Goal: Information Seeking & Learning: Check status

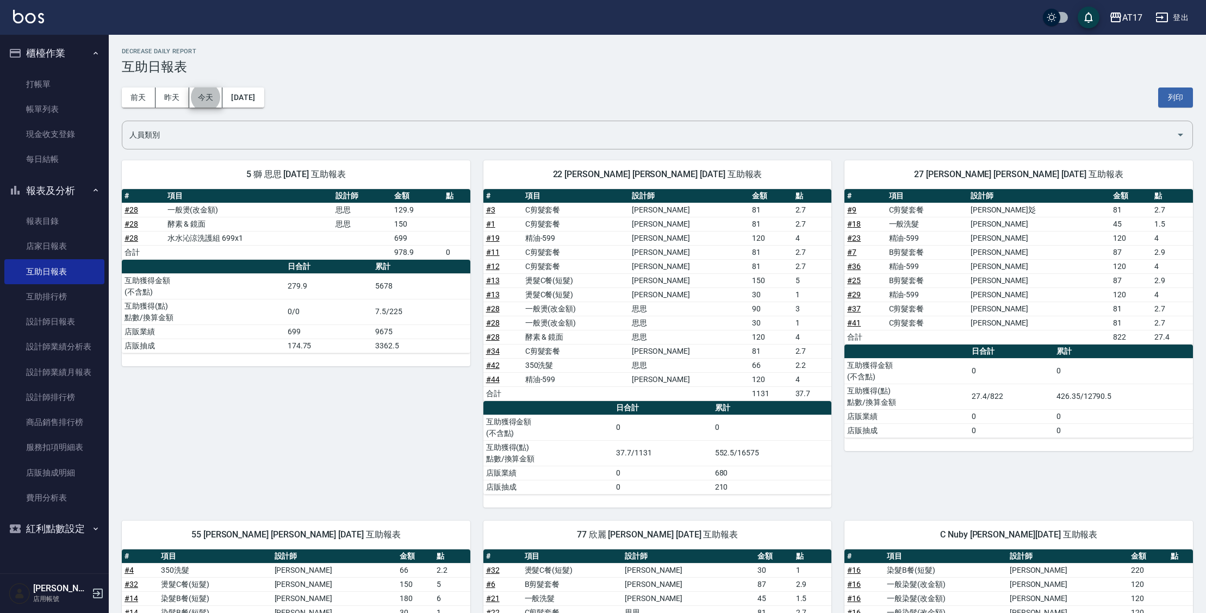
scroll to position [217, 0]
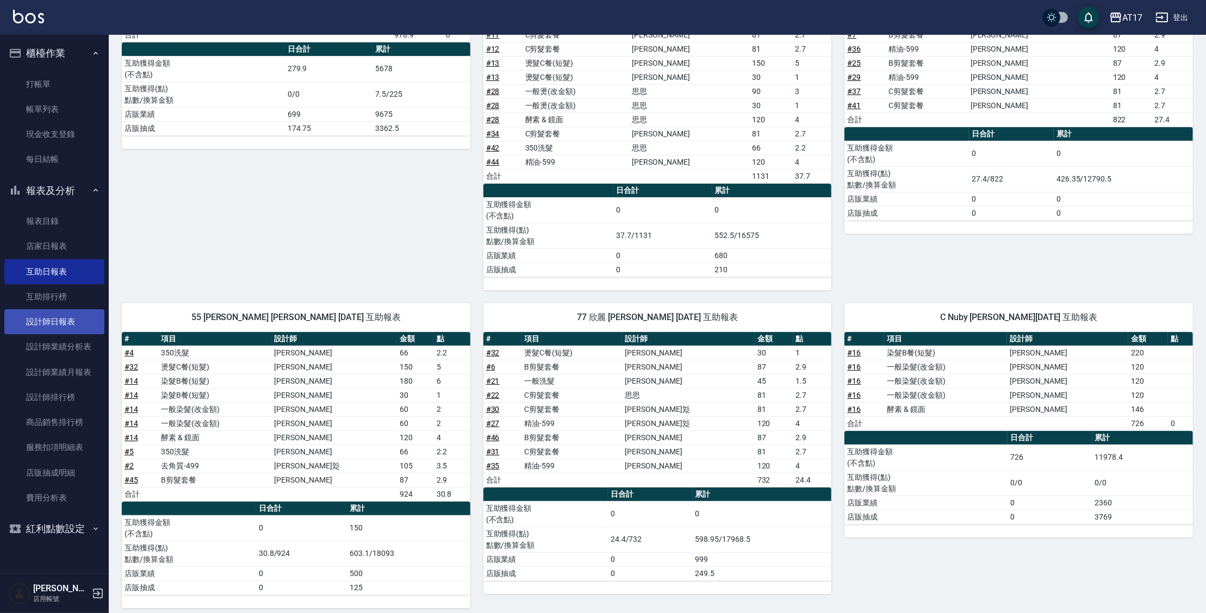
click at [55, 326] on link "設計師日報表" at bounding box center [54, 321] width 100 height 25
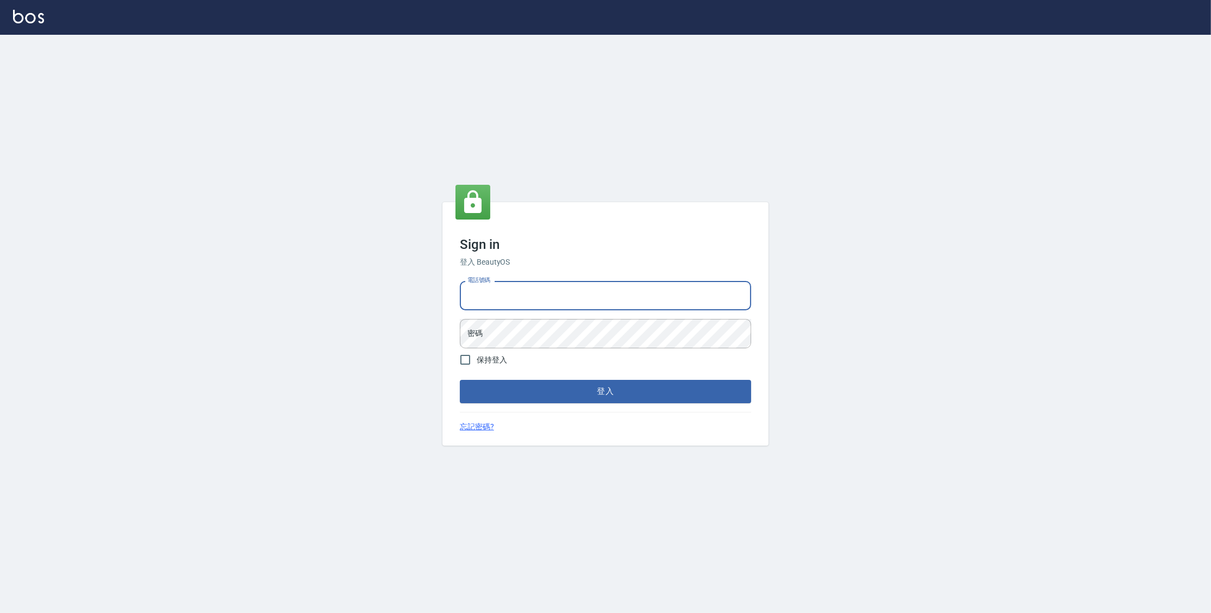
click at [574, 306] on input "電話號碼" at bounding box center [605, 295] width 291 height 29
type input "0977380821"
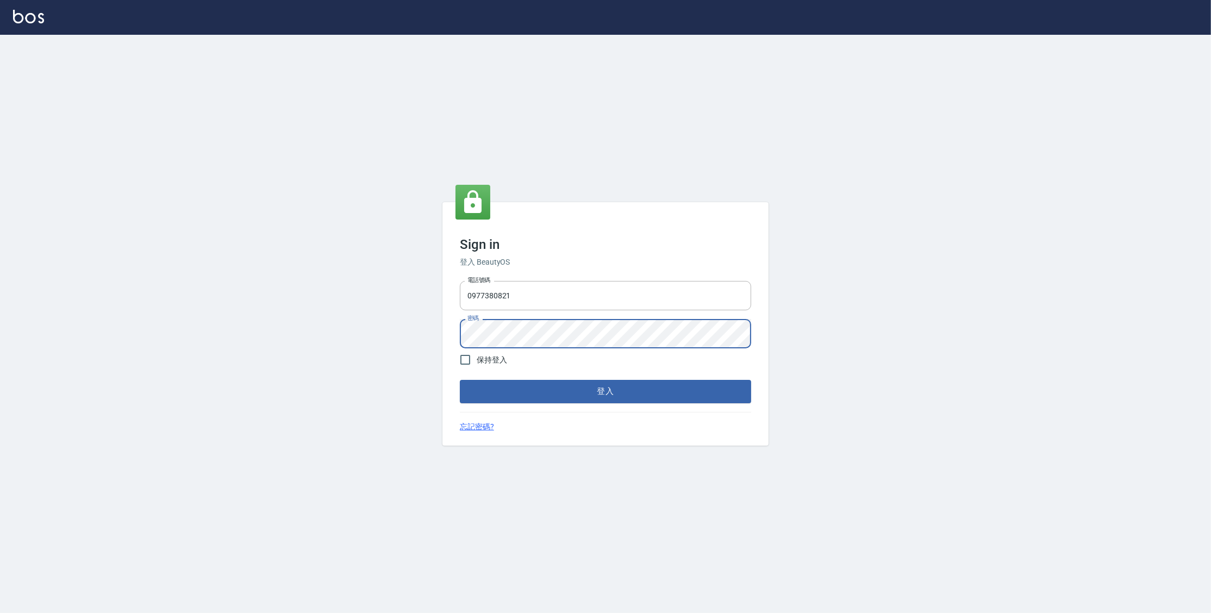
click at [460, 380] on button "登入" at bounding box center [605, 391] width 291 height 23
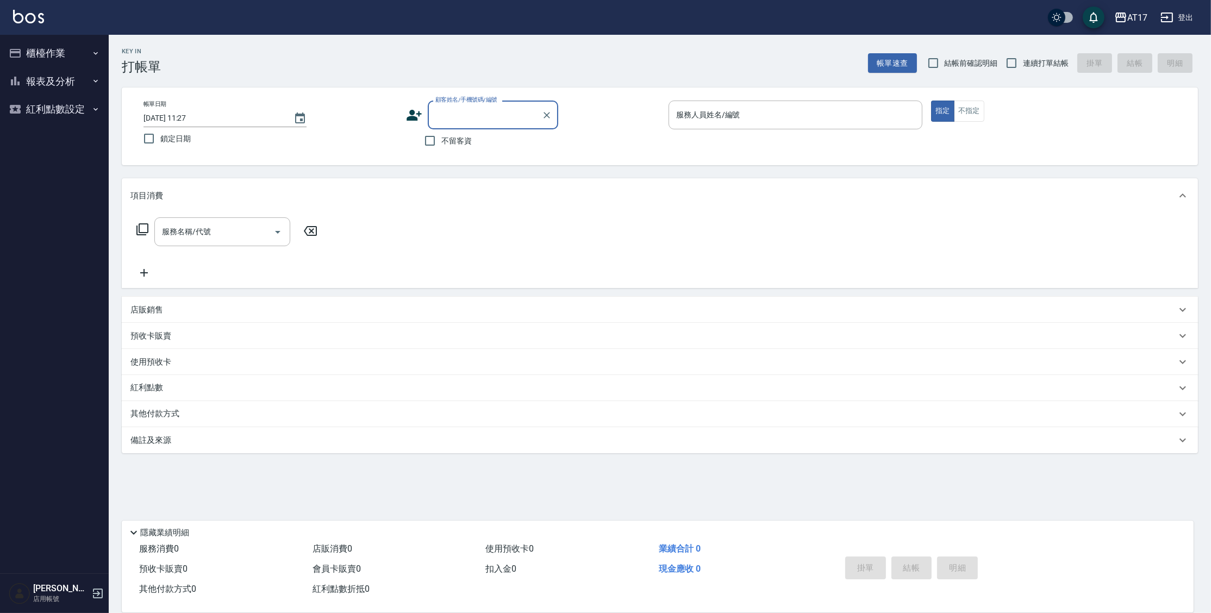
click at [73, 59] on button "櫃檯作業" at bounding box center [54, 53] width 100 height 28
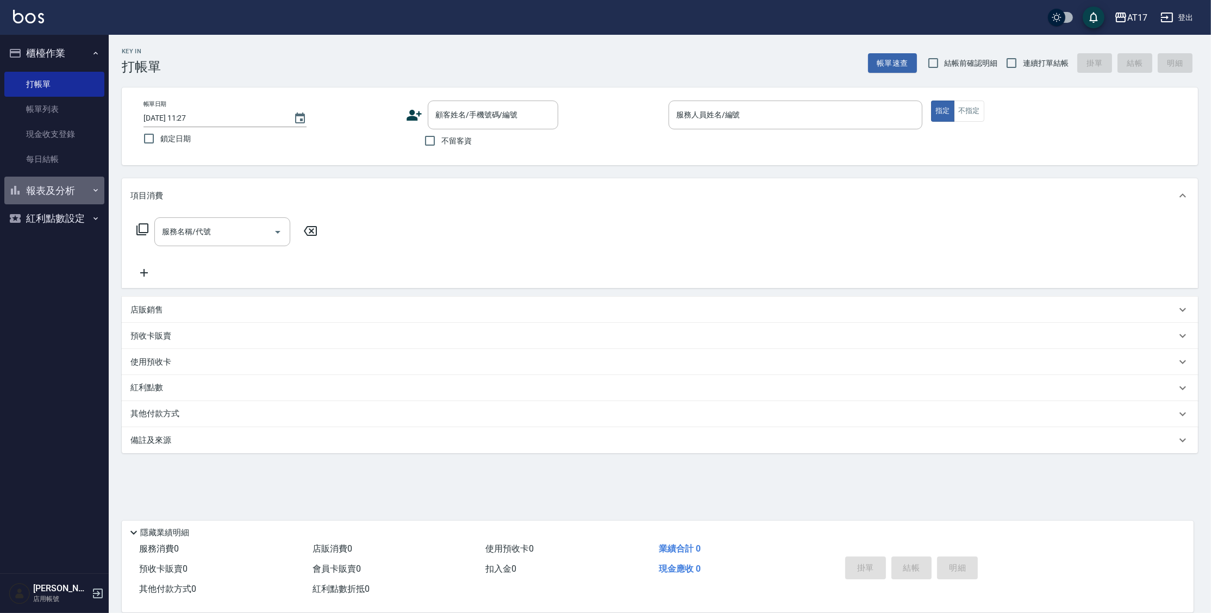
click at [52, 191] on button "報表及分析" at bounding box center [54, 191] width 100 height 28
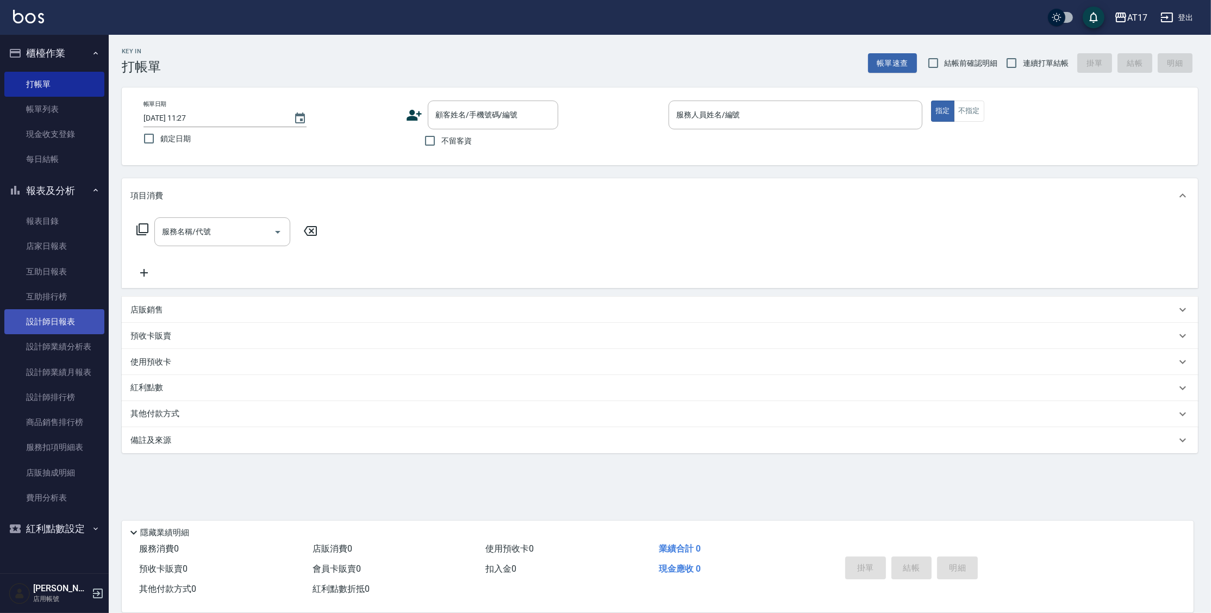
click at [63, 317] on link "設計師日報表" at bounding box center [54, 321] width 100 height 25
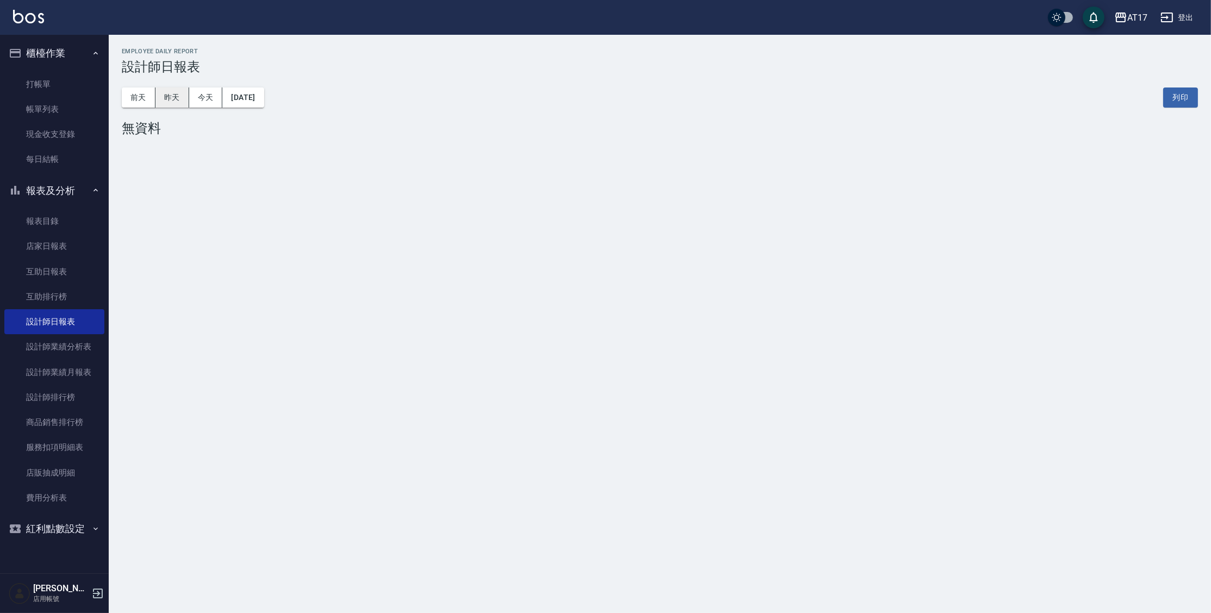
click at [169, 103] on button "昨天" at bounding box center [172, 98] width 34 height 20
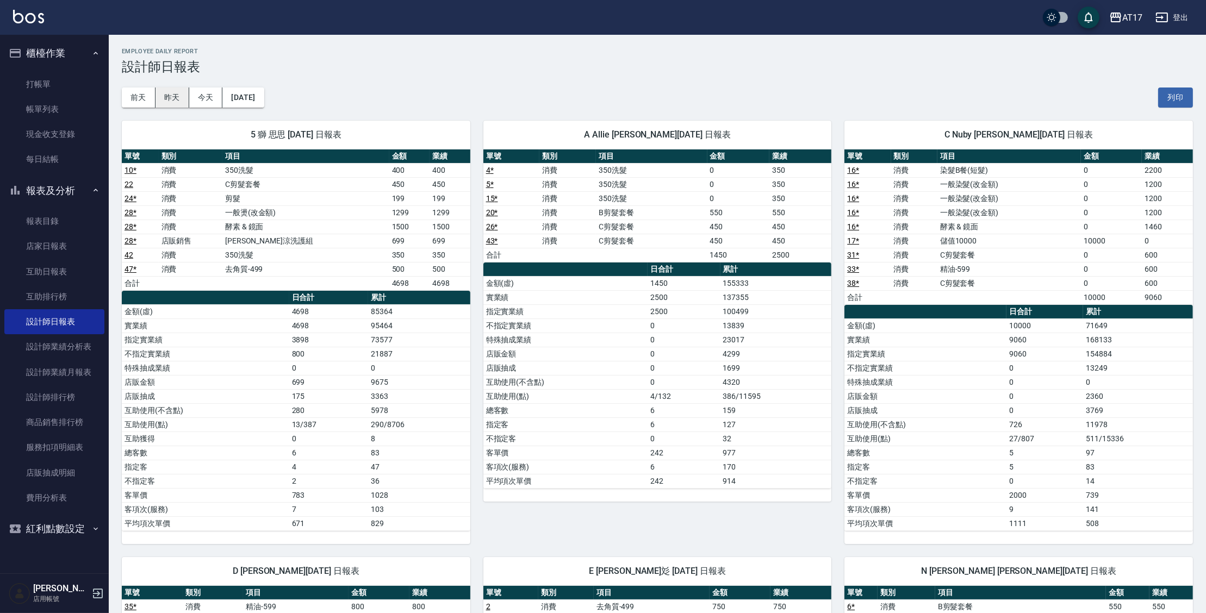
click at [171, 96] on button "昨天" at bounding box center [172, 98] width 34 height 20
click at [253, 96] on button "[DATE]" at bounding box center [242, 98] width 41 height 20
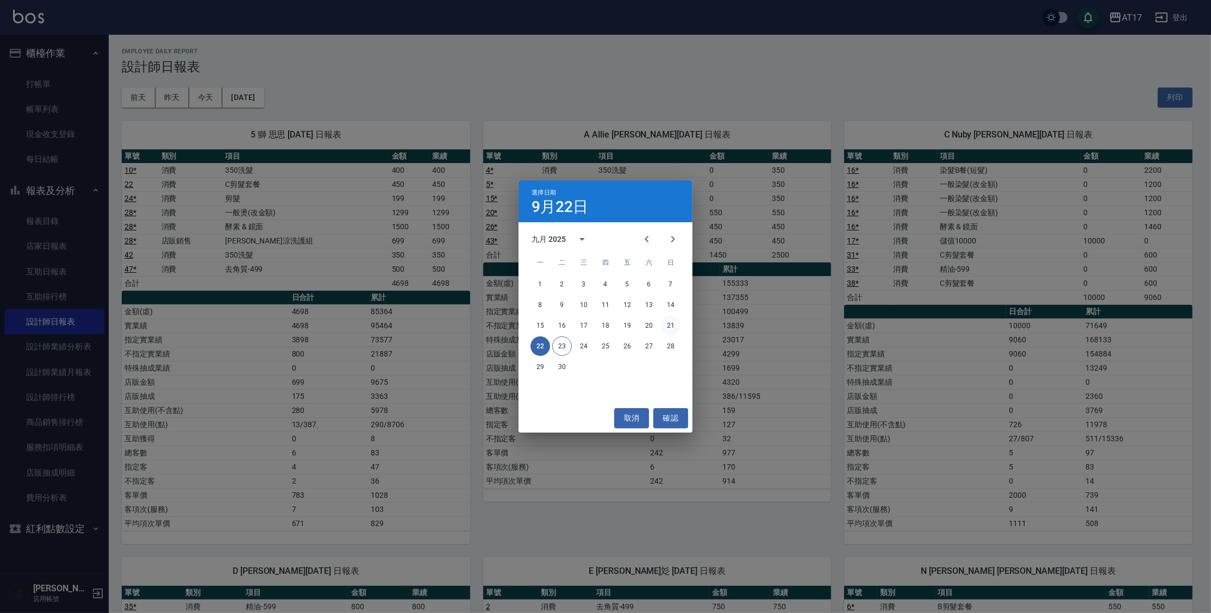
click at [675, 325] on button "21" at bounding box center [671, 326] width 20 height 20
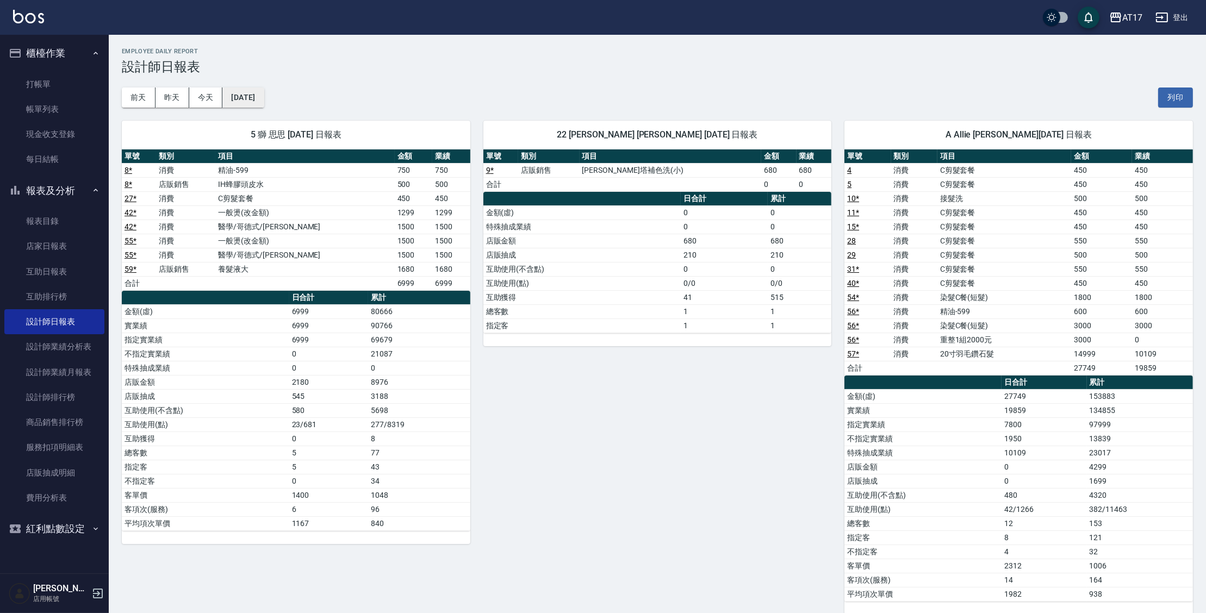
click at [258, 92] on button "[DATE]" at bounding box center [242, 98] width 41 height 20
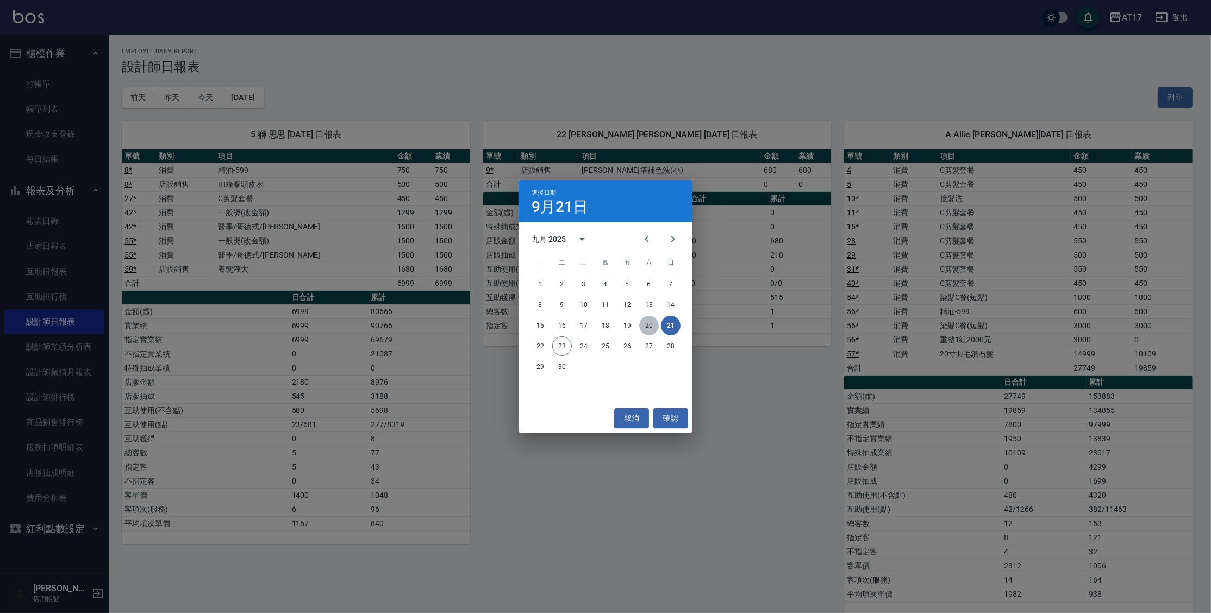
click at [646, 327] on button "20" at bounding box center [649, 326] width 20 height 20
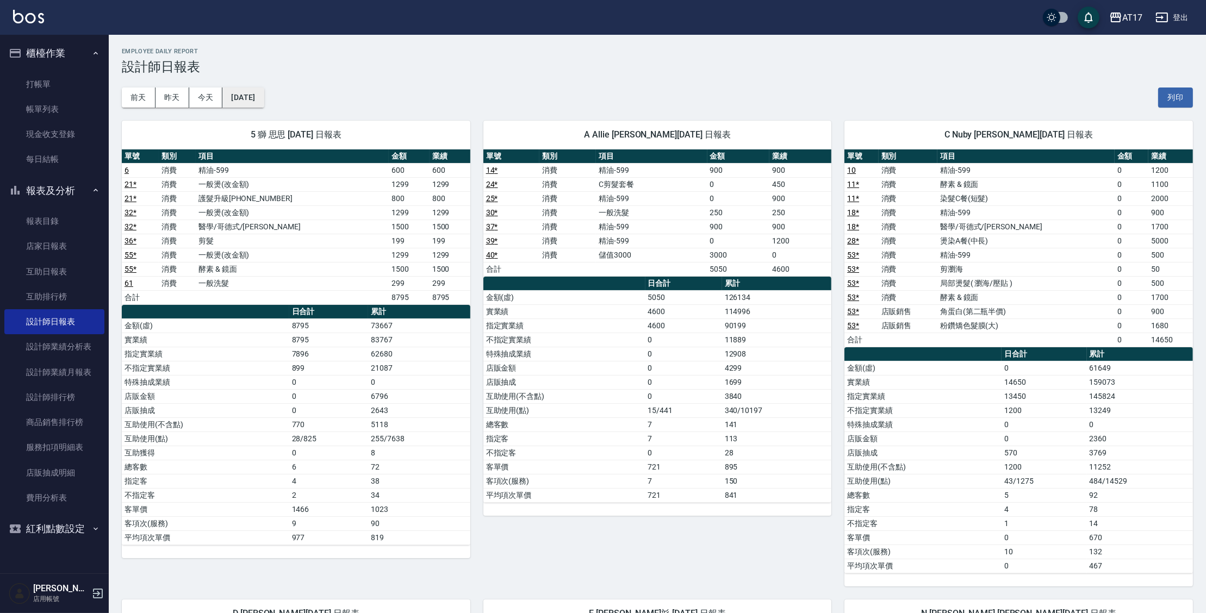
click at [264, 102] on button "[DATE]" at bounding box center [242, 98] width 41 height 20
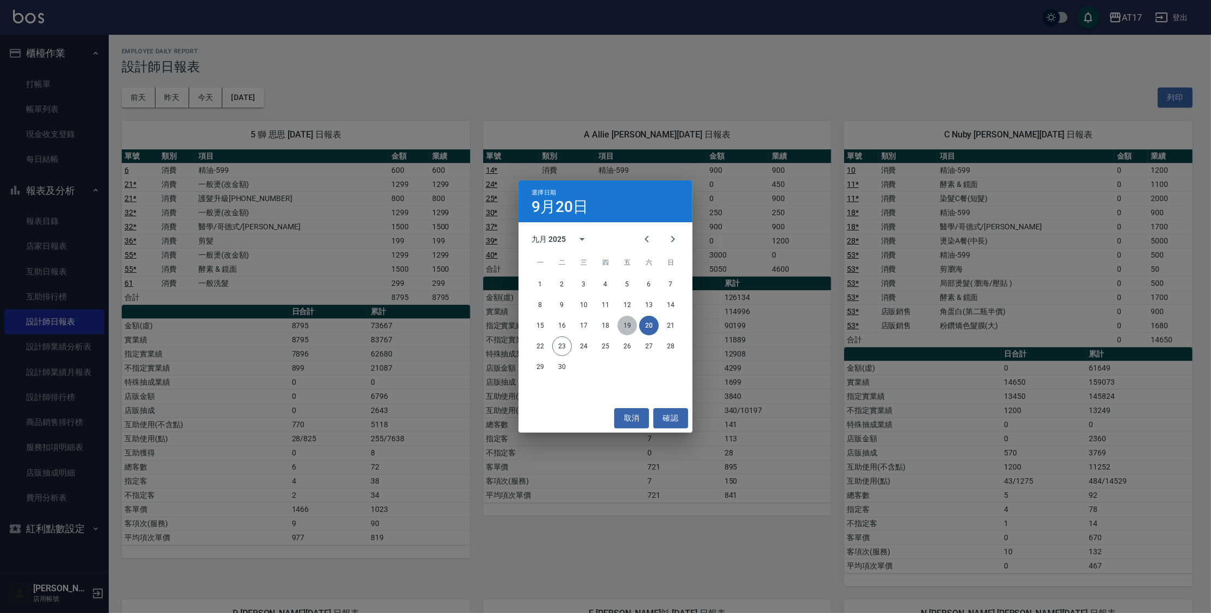
click at [628, 327] on button "19" at bounding box center [628, 326] width 20 height 20
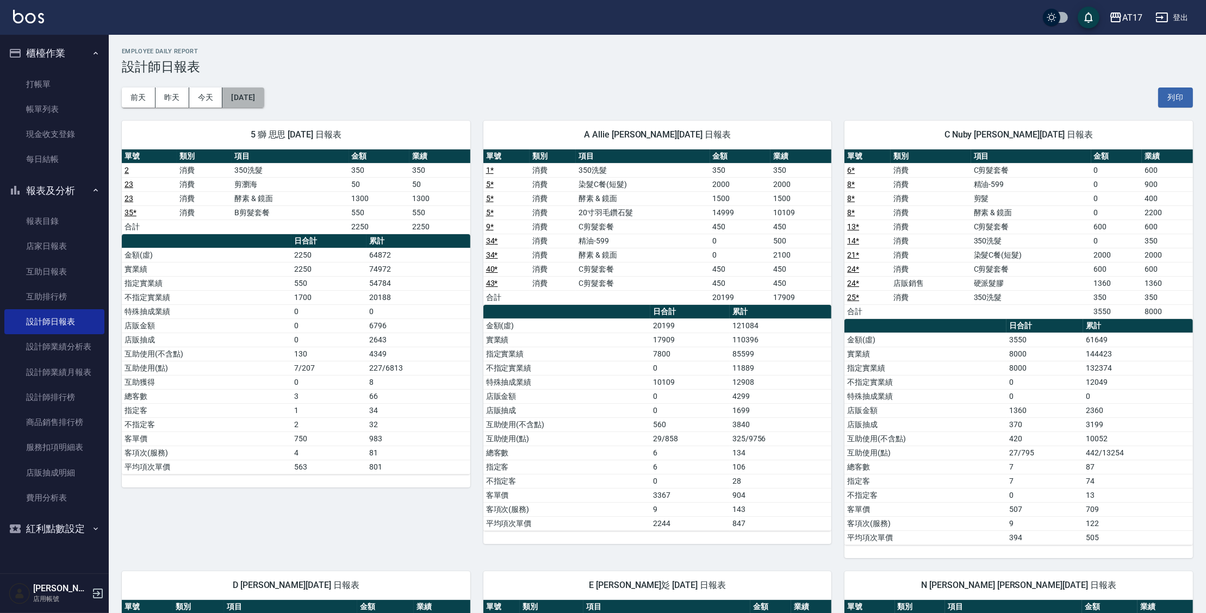
click at [241, 93] on button "[DATE]" at bounding box center [242, 98] width 41 height 20
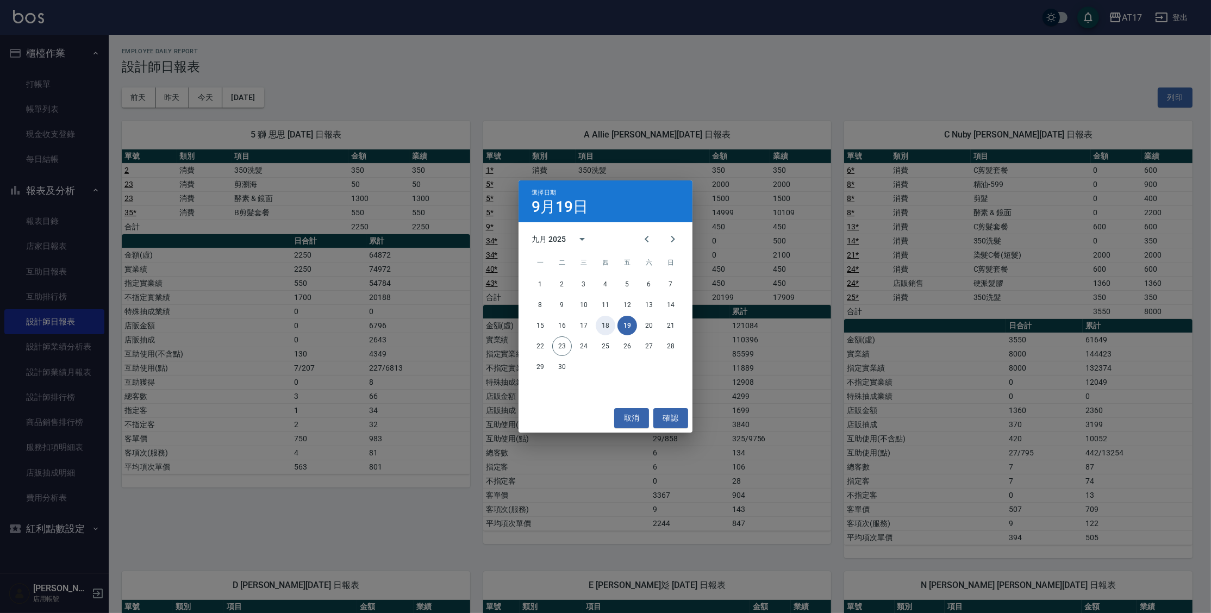
click at [615, 326] on button "18" at bounding box center [606, 326] width 20 height 20
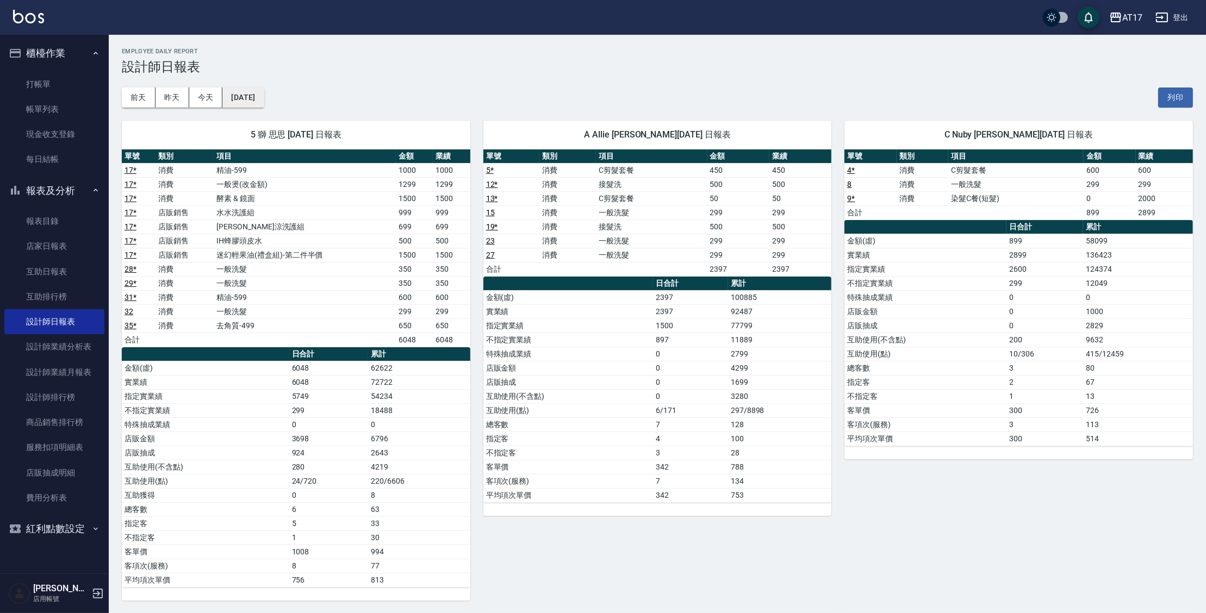
click at [226, 98] on button "[DATE]" at bounding box center [242, 98] width 41 height 20
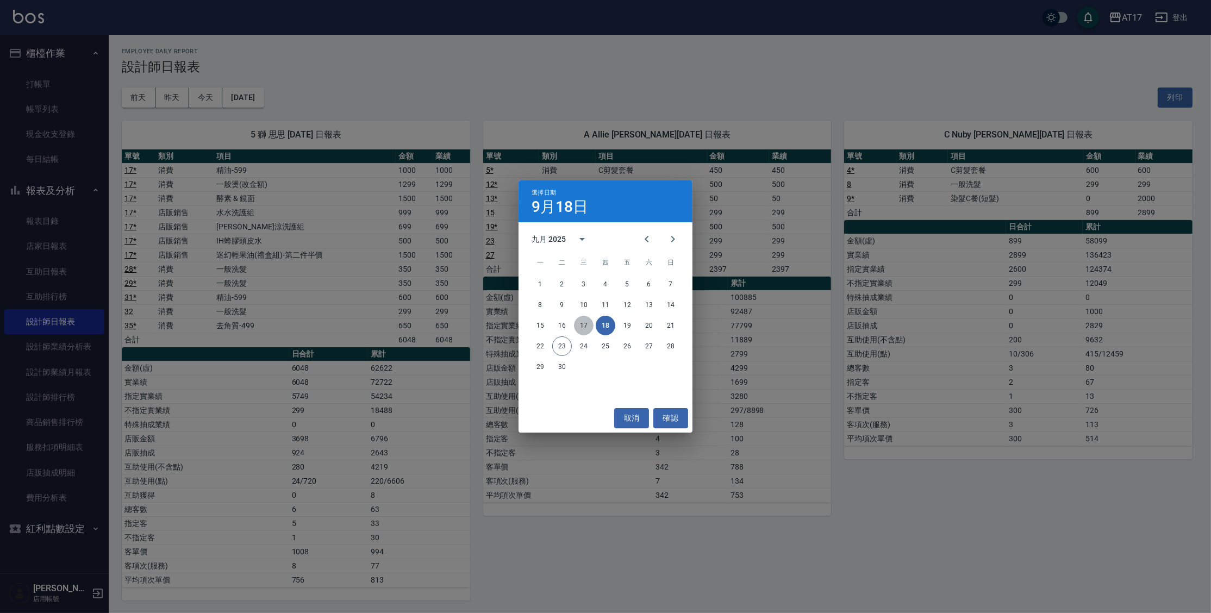
click at [586, 325] on button "17" at bounding box center [584, 326] width 20 height 20
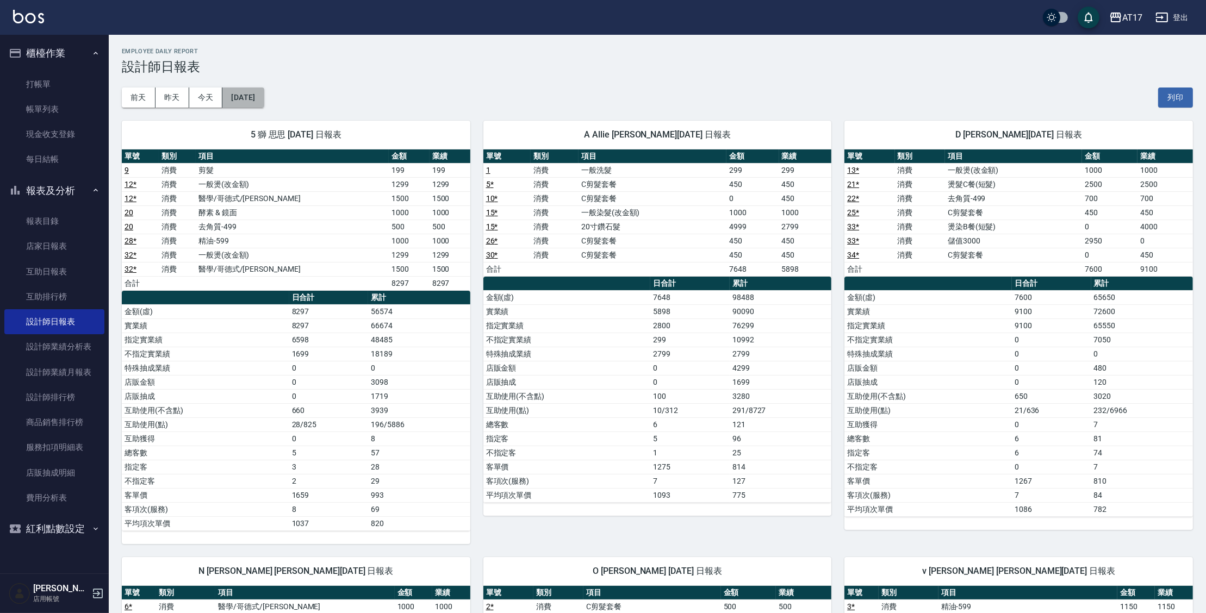
click at [238, 103] on button "[DATE]" at bounding box center [242, 98] width 41 height 20
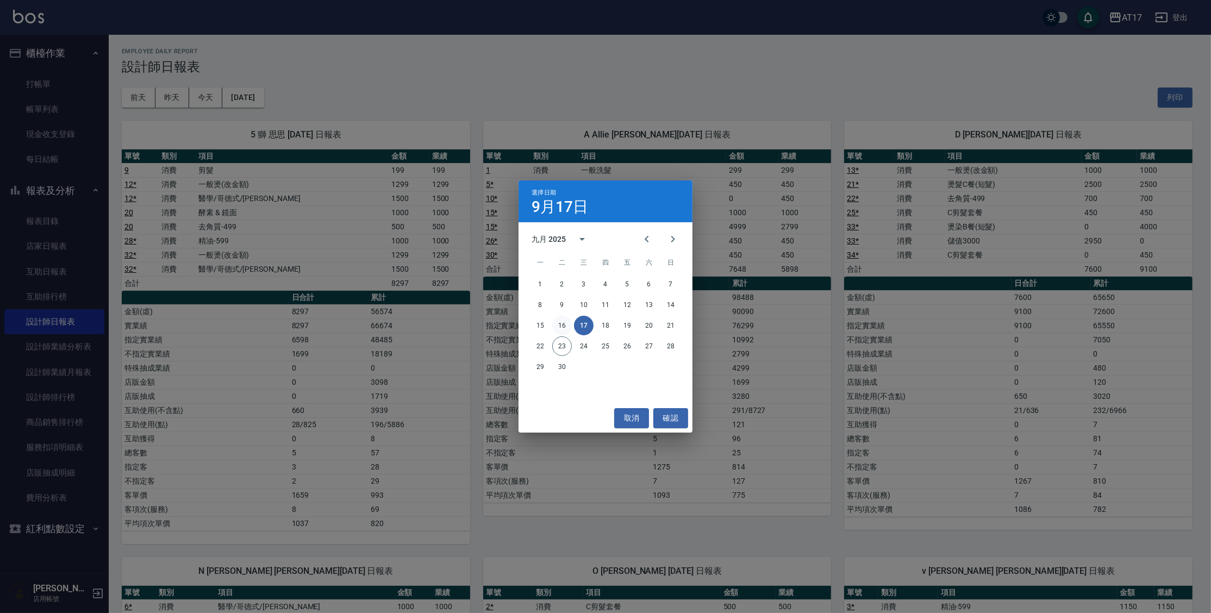
click at [568, 327] on button "16" at bounding box center [562, 326] width 20 height 20
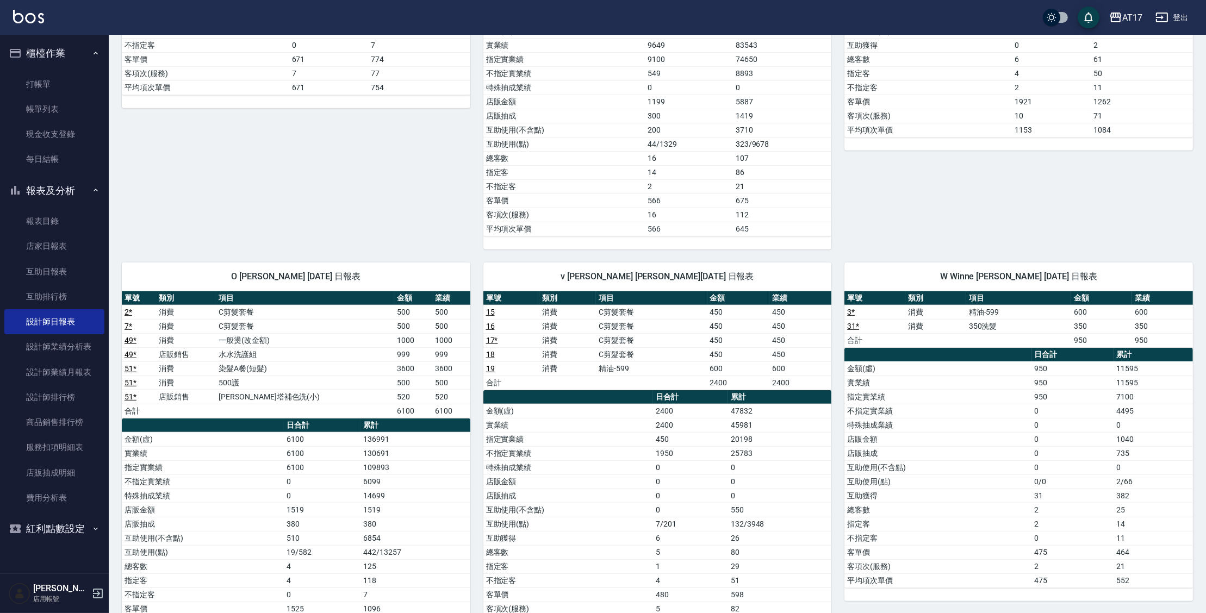
scroll to position [870, 0]
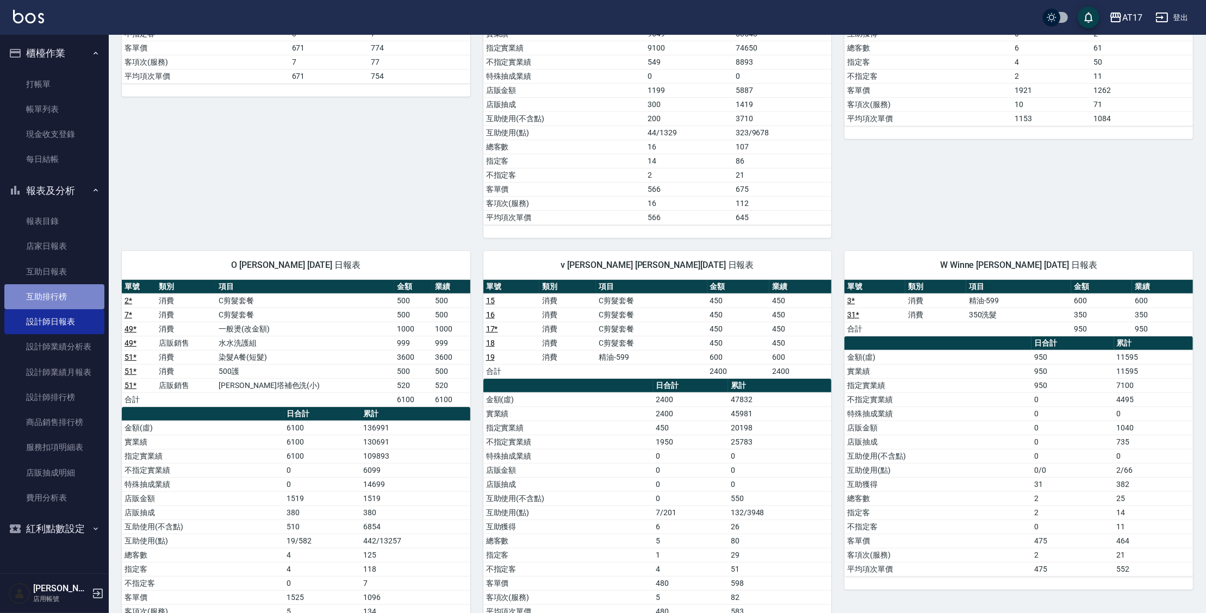
click at [74, 285] on link "互助排行榜" at bounding box center [54, 296] width 100 height 25
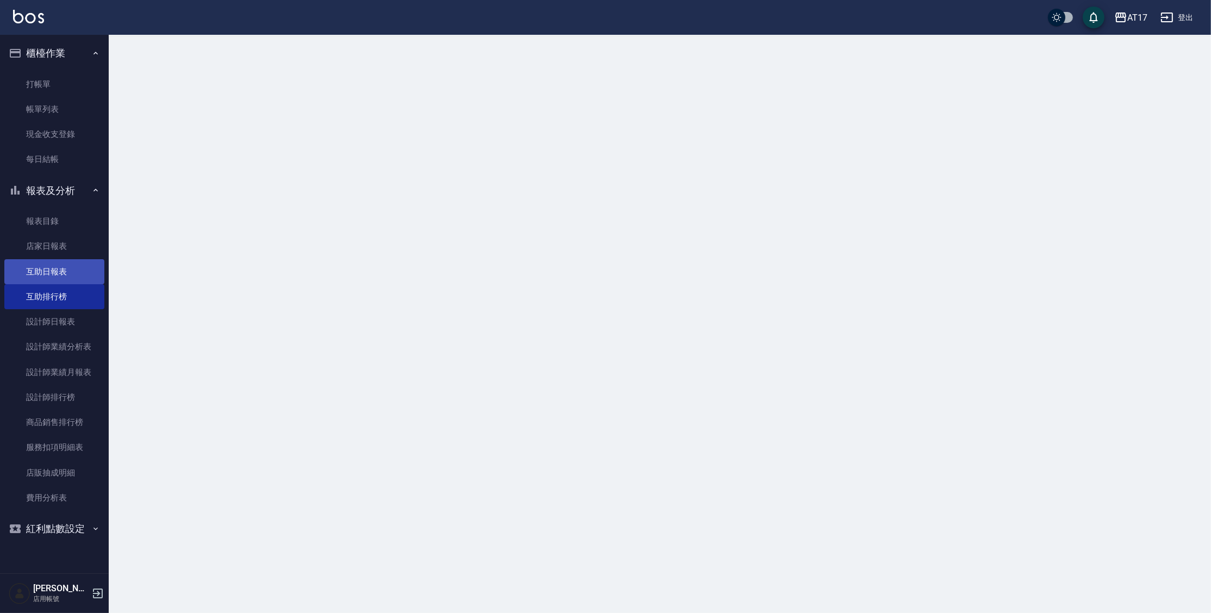
click at [74, 276] on link "互助日報表" at bounding box center [54, 271] width 100 height 25
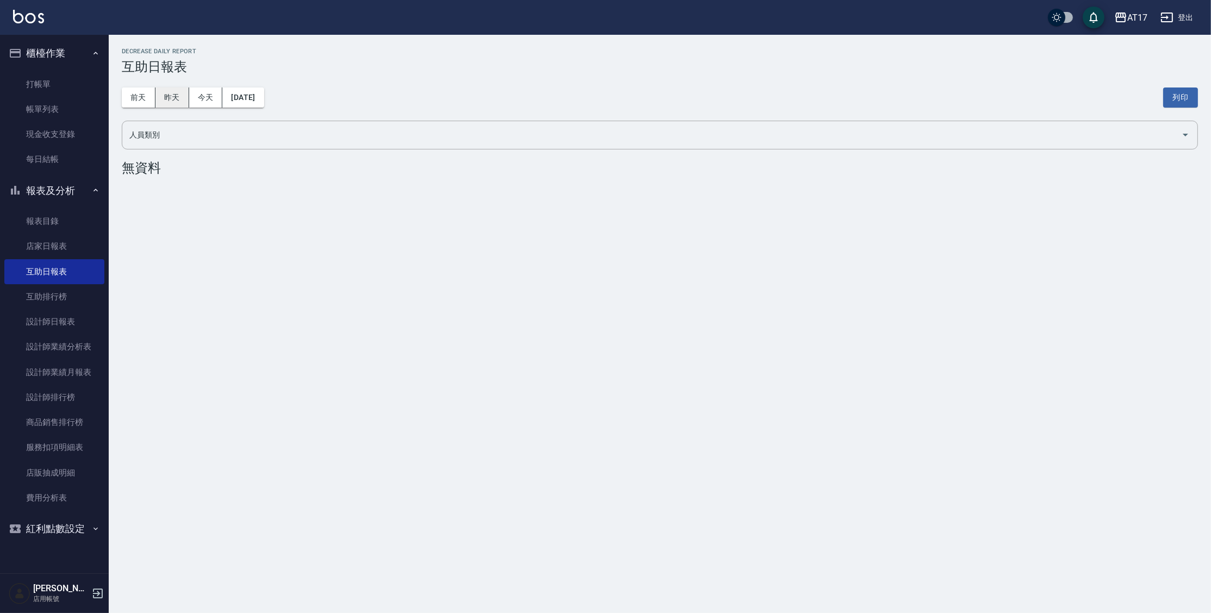
click at [178, 97] on button "昨天" at bounding box center [172, 98] width 34 height 20
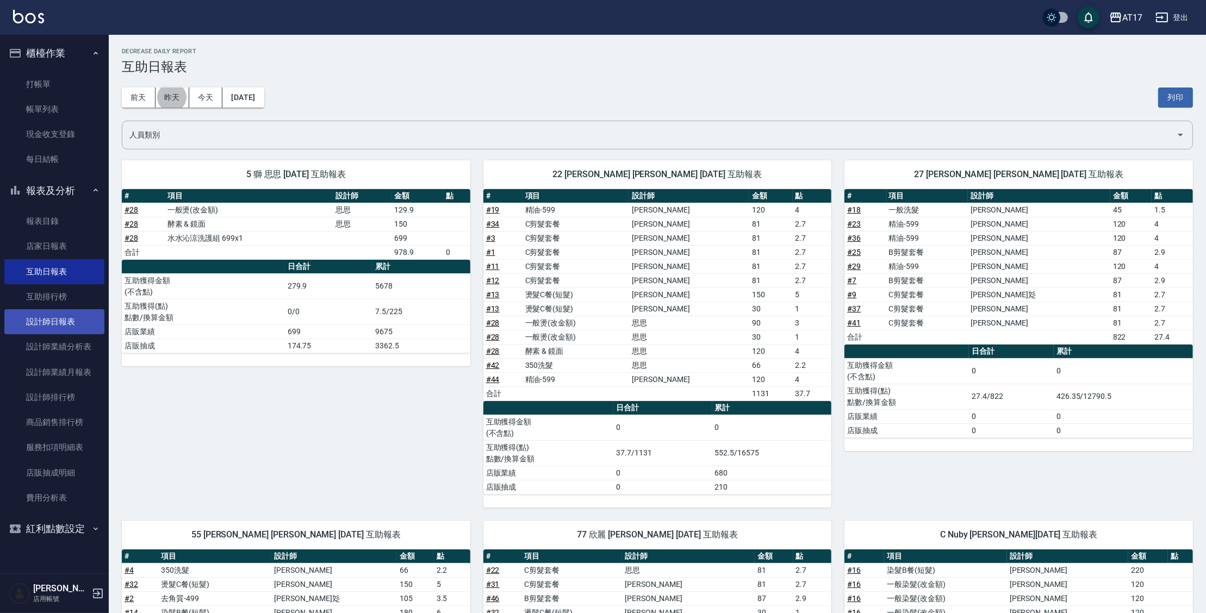
click at [76, 323] on link "設計師日報表" at bounding box center [54, 321] width 100 height 25
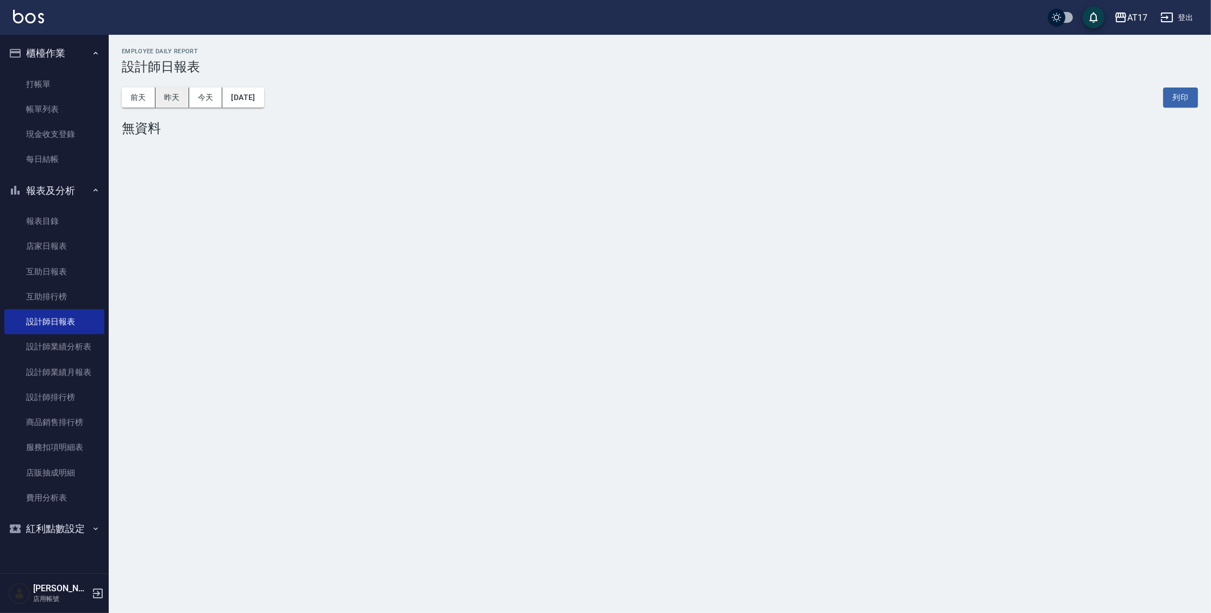
click at [175, 99] on button "昨天" at bounding box center [172, 98] width 34 height 20
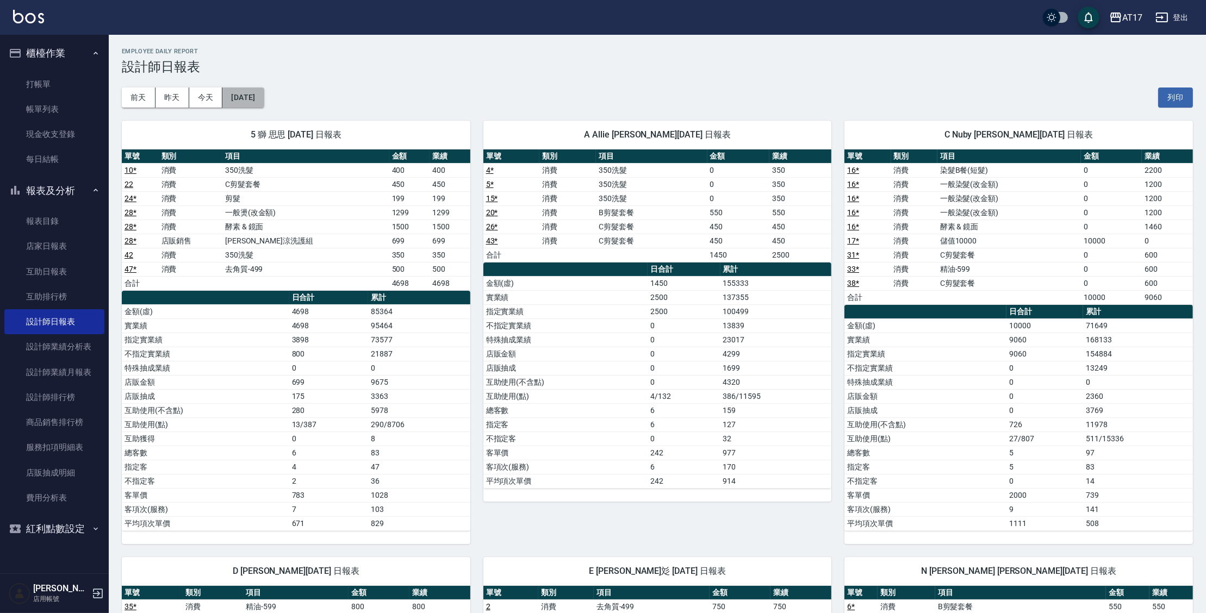
click at [257, 100] on button "[DATE]" at bounding box center [242, 98] width 41 height 20
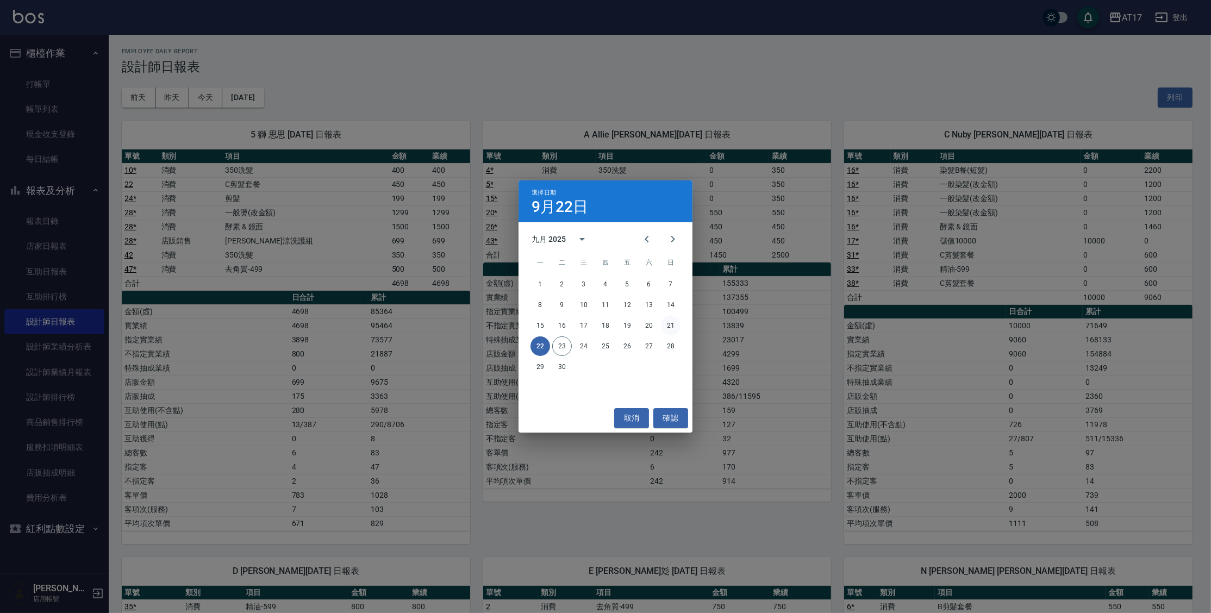
click at [668, 323] on button "21" at bounding box center [671, 326] width 20 height 20
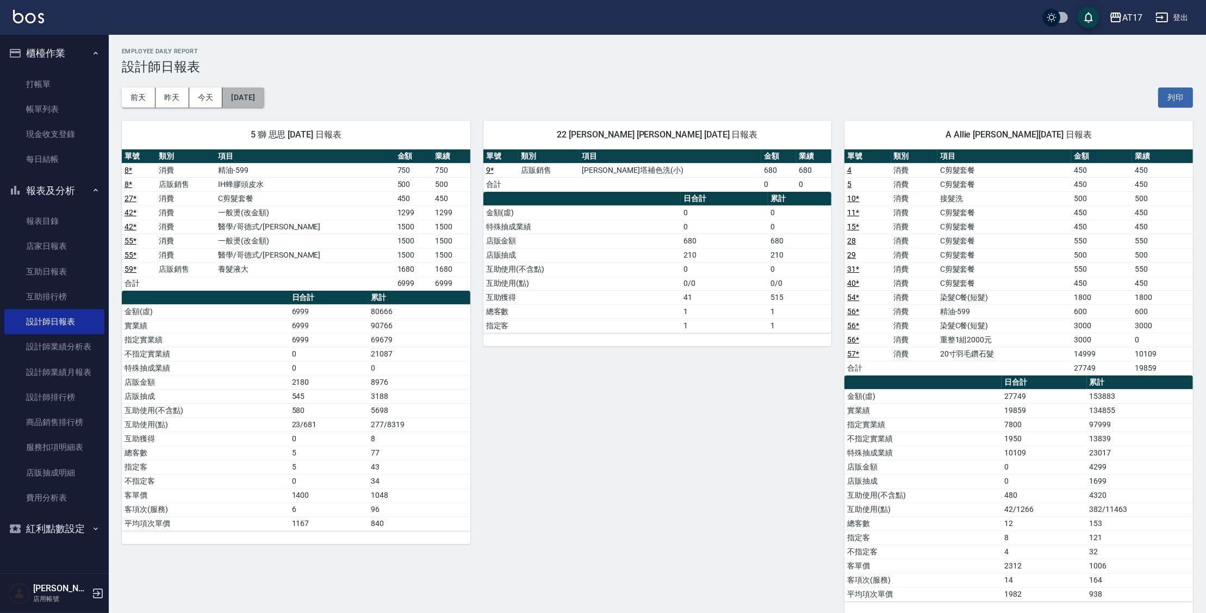
click at [235, 104] on button "[DATE]" at bounding box center [242, 98] width 41 height 20
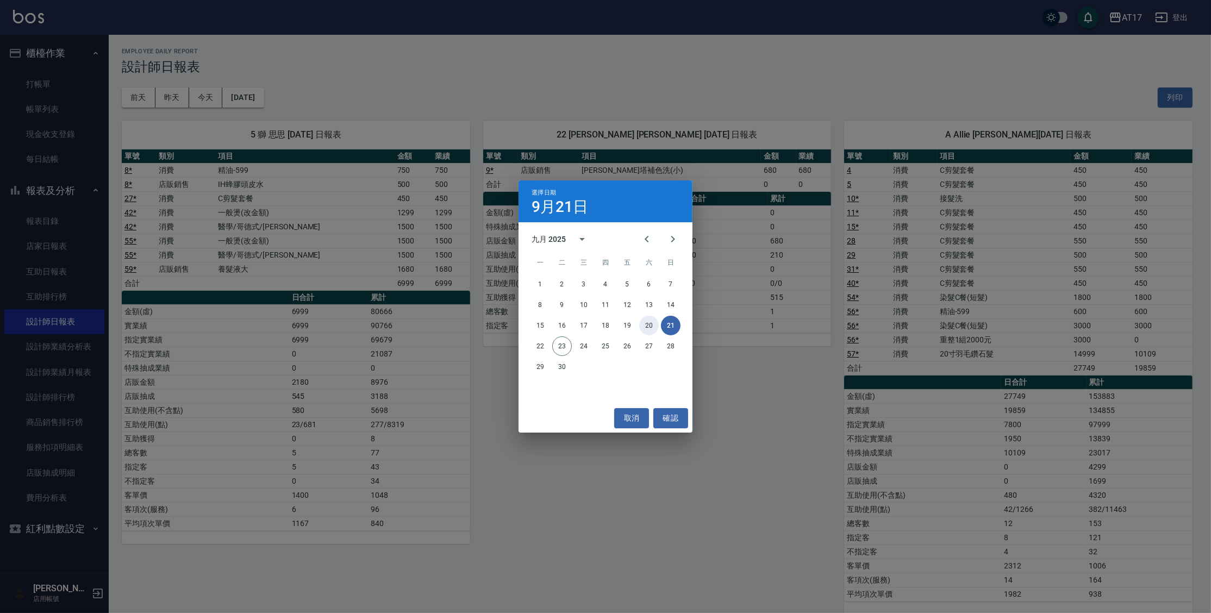
click at [650, 322] on button "20" at bounding box center [649, 326] width 20 height 20
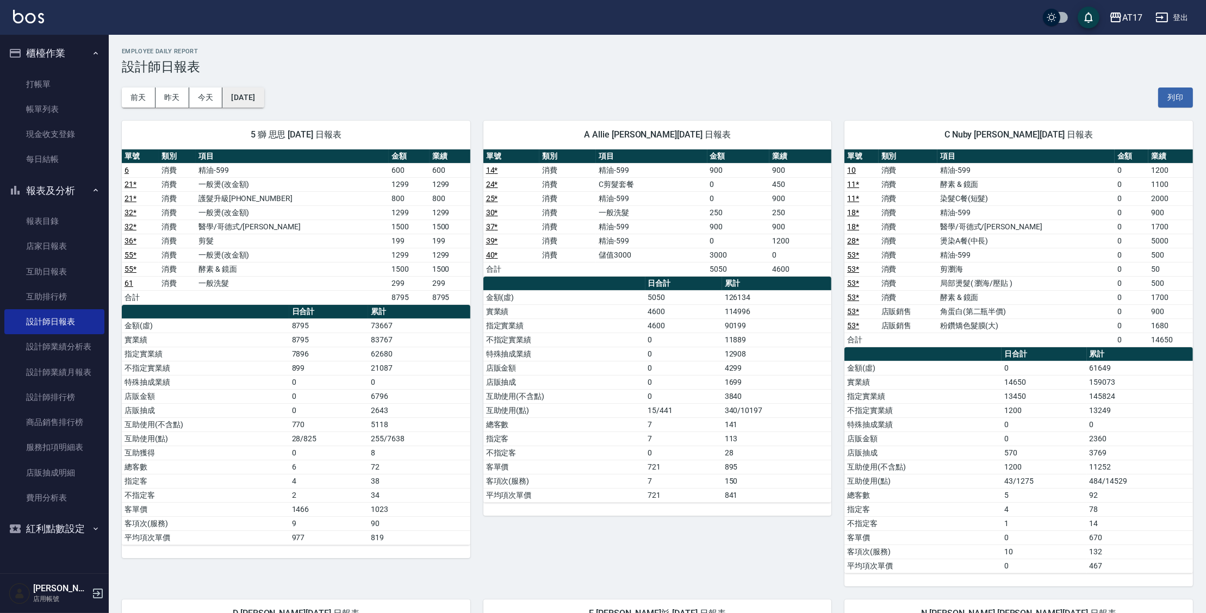
click at [262, 102] on button "[DATE]" at bounding box center [242, 98] width 41 height 20
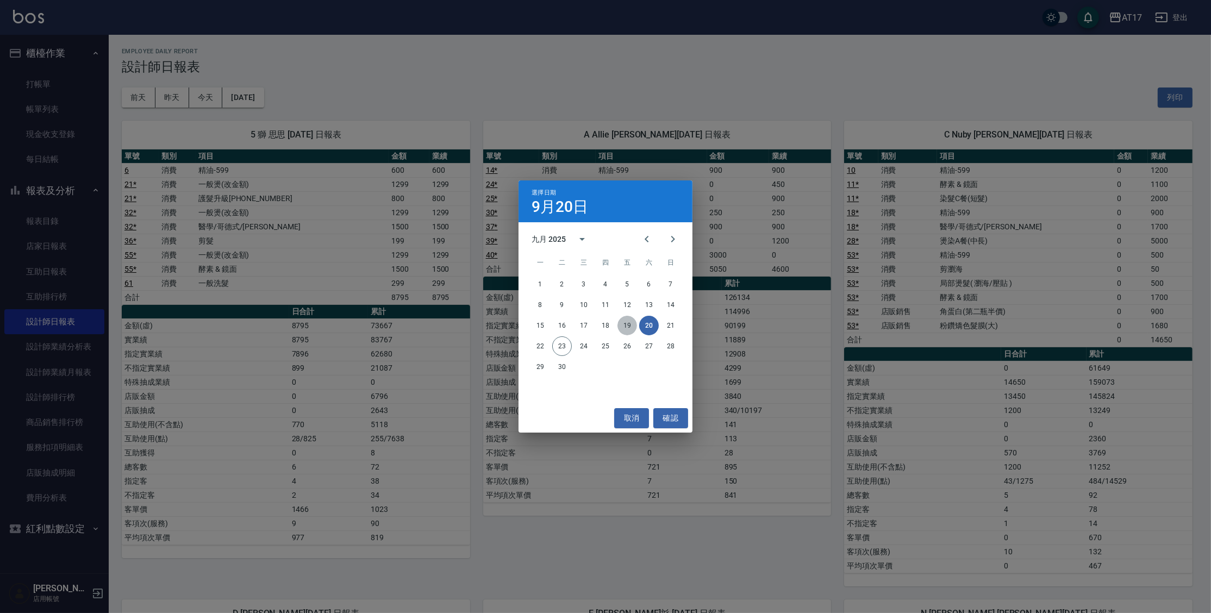
click at [621, 325] on button "19" at bounding box center [628, 326] width 20 height 20
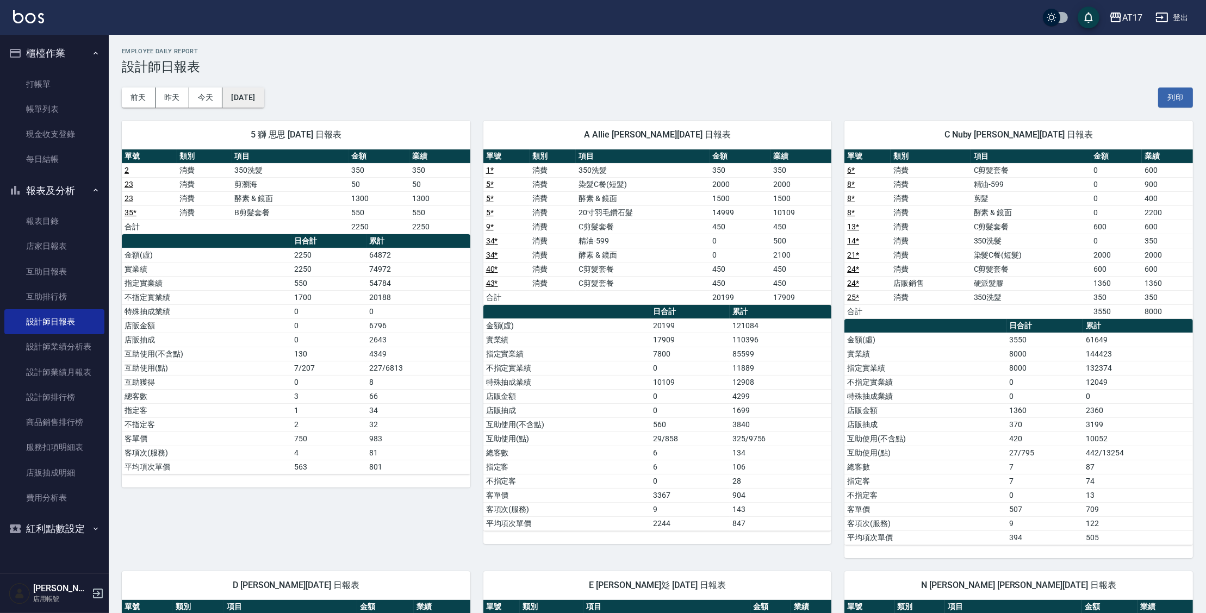
click at [247, 97] on button "[DATE]" at bounding box center [242, 98] width 41 height 20
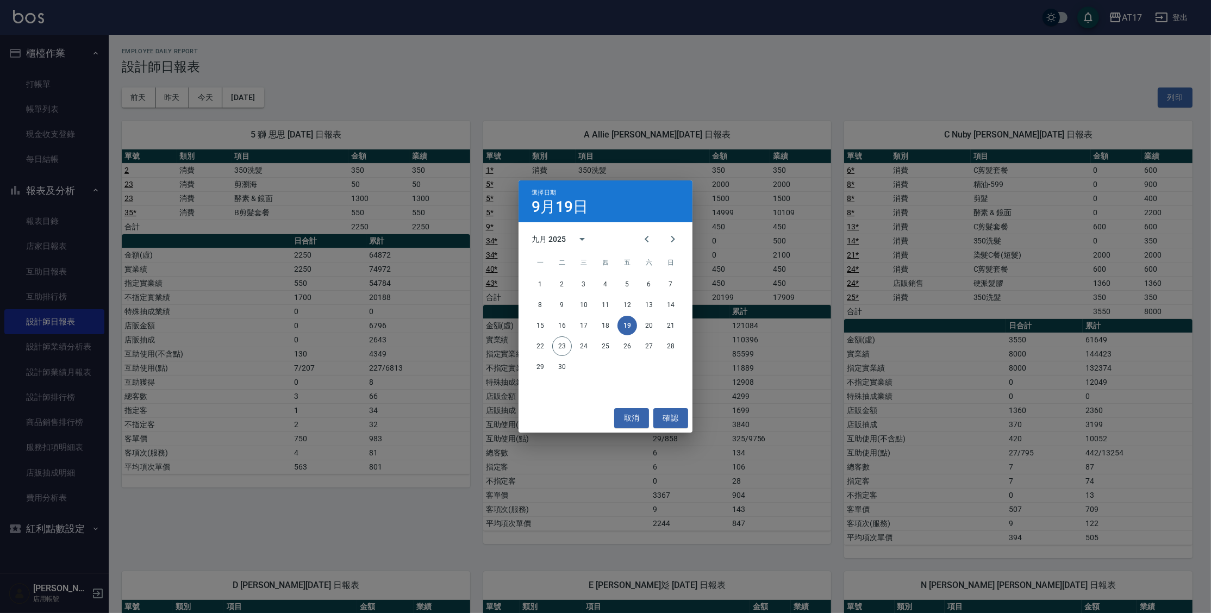
click at [610, 316] on div "15 16 17 18 19 20 21" at bounding box center [606, 326] width 174 height 20
click at [608, 328] on button "18" at bounding box center [606, 326] width 20 height 20
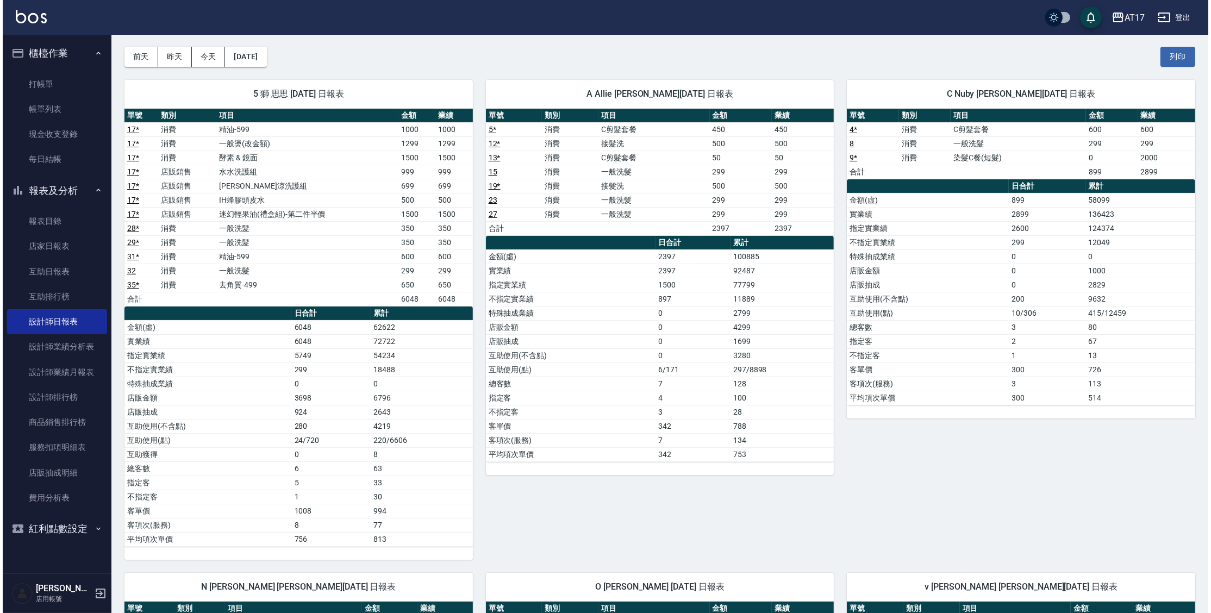
scroll to position [39, 0]
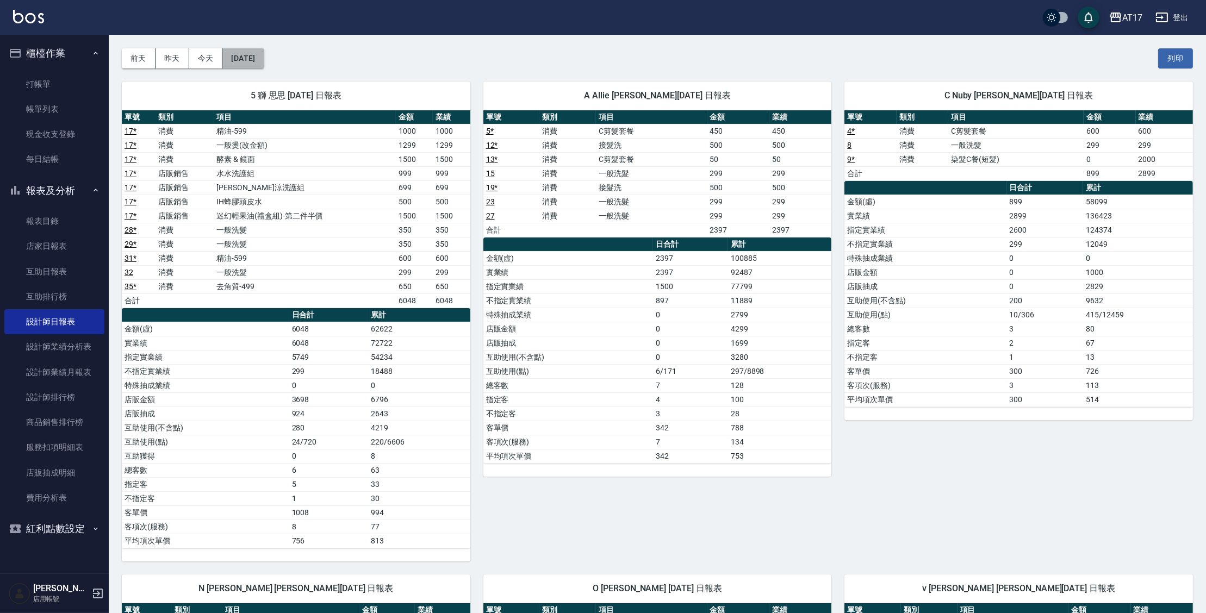
click at [264, 56] on button "[DATE]" at bounding box center [242, 58] width 41 height 20
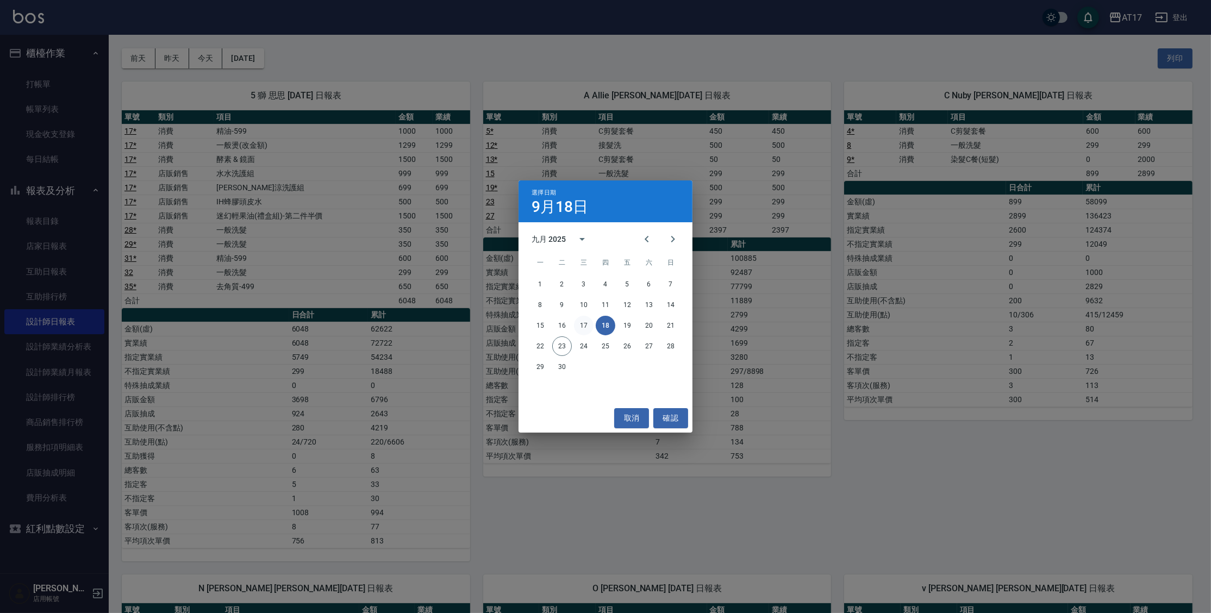
click at [580, 329] on button "17" at bounding box center [584, 326] width 20 height 20
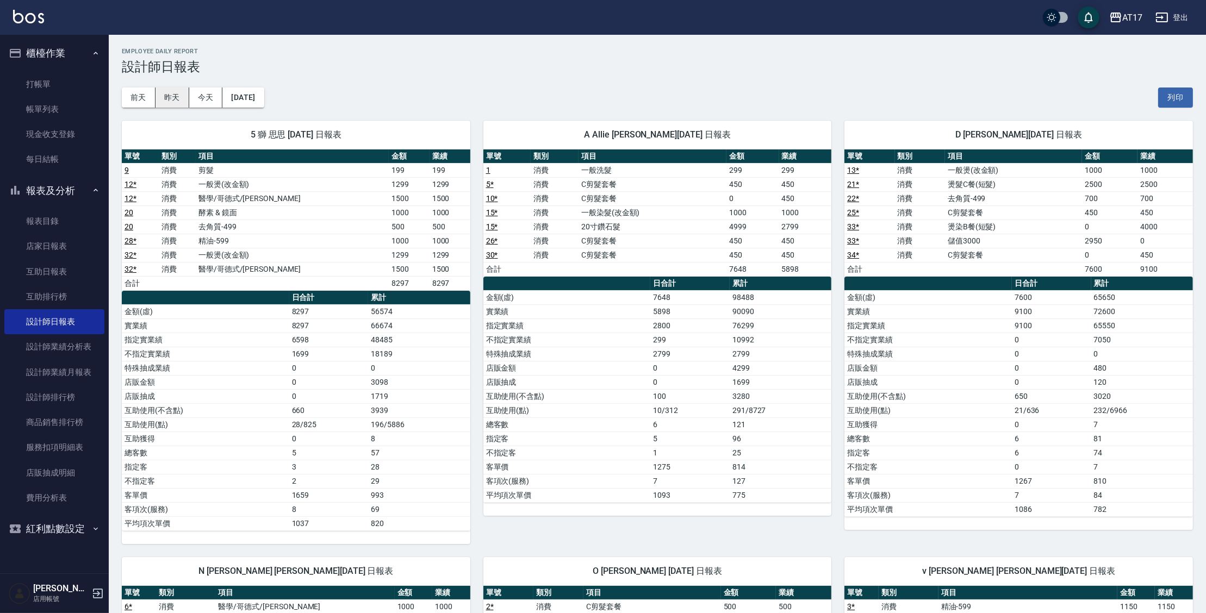
click at [184, 97] on button "昨天" at bounding box center [172, 98] width 34 height 20
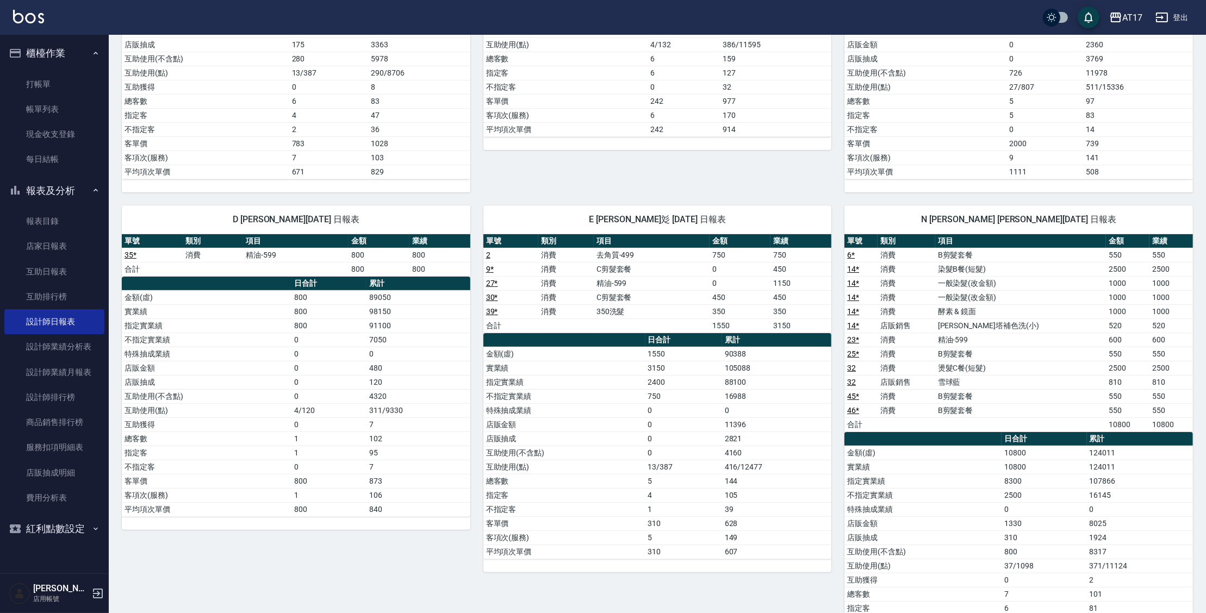
scroll to position [356, 0]
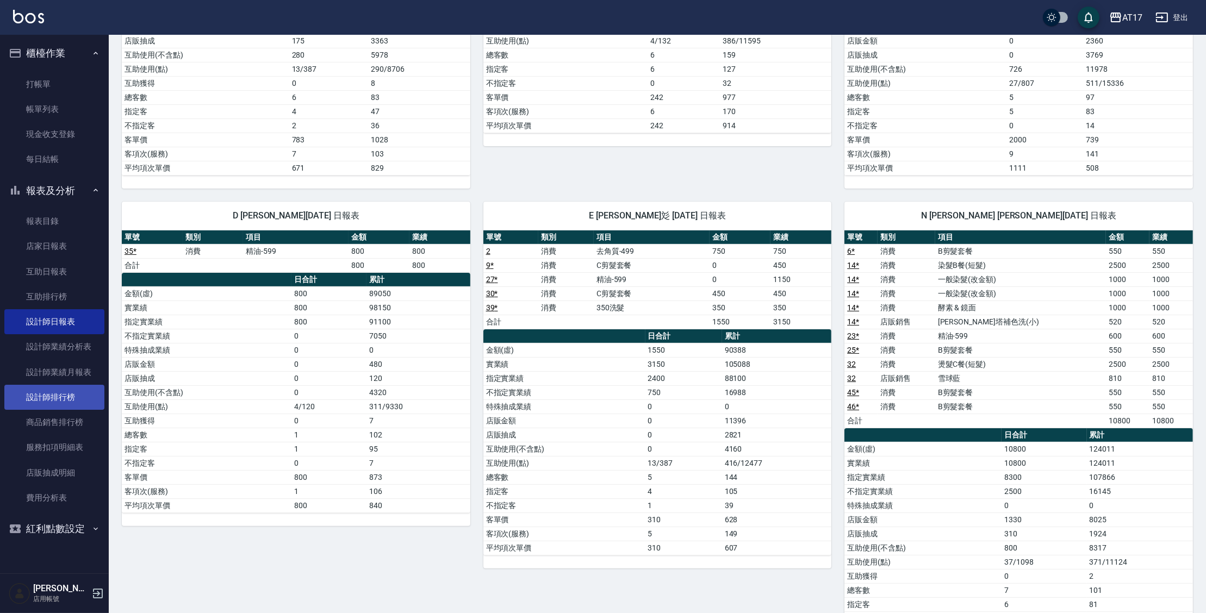
click at [64, 407] on link "設計師排行榜" at bounding box center [54, 397] width 100 height 25
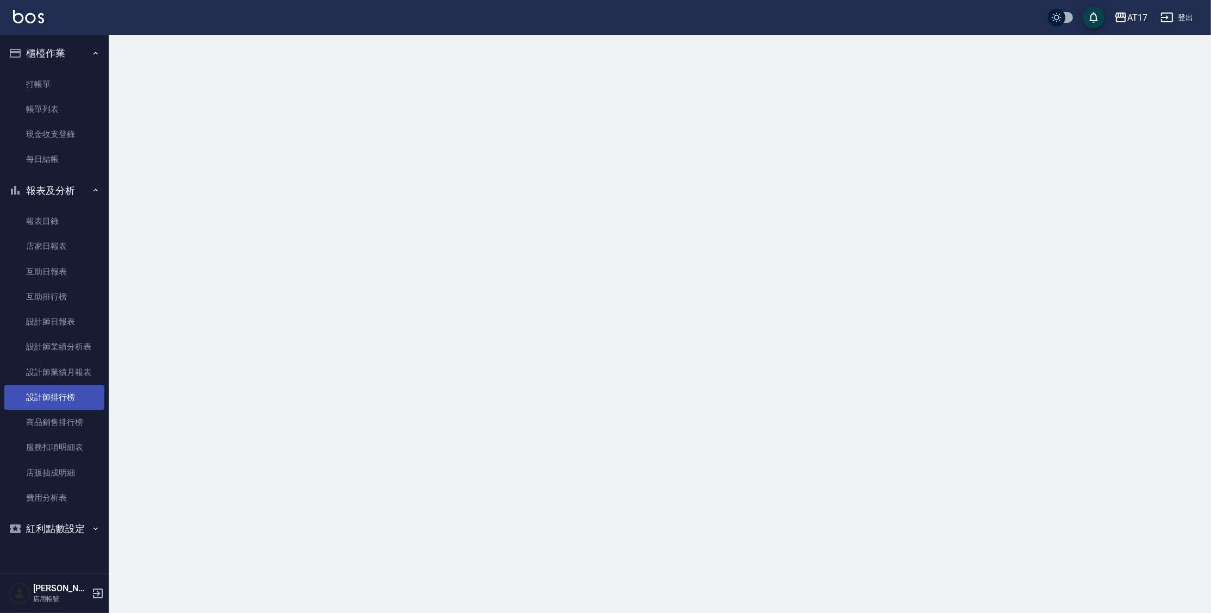
click at [64, 407] on link "設計師排行榜" at bounding box center [54, 397] width 100 height 25
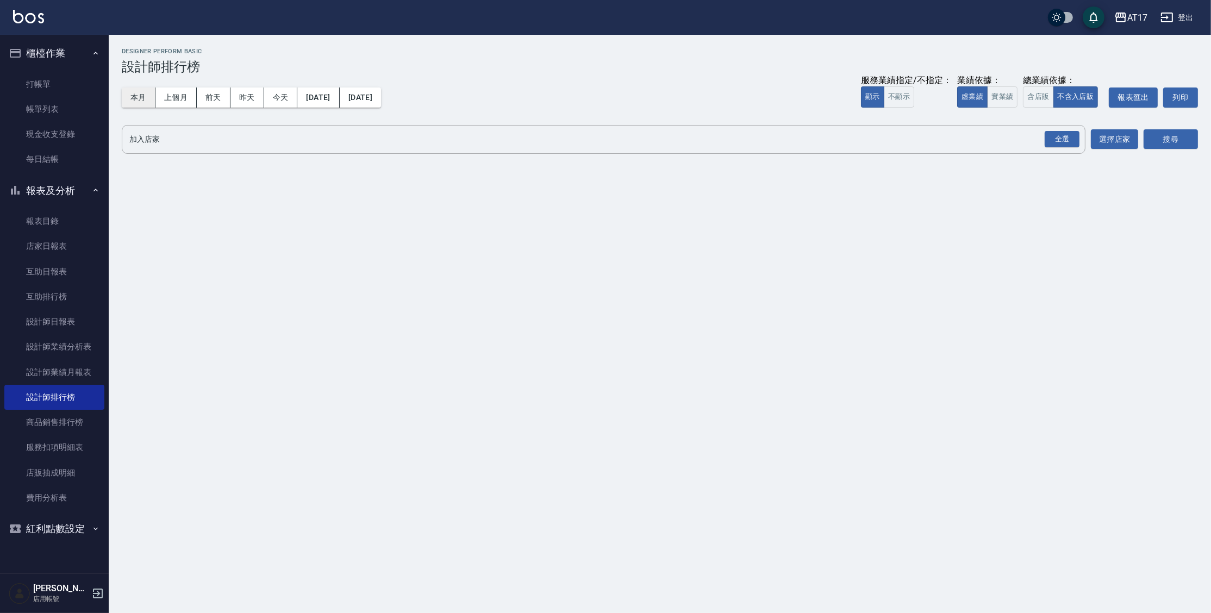
click at [149, 99] on button "本月" at bounding box center [139, 98] width 34 height 20
click at [997, 96] on button "實業績" at bounding box center [1002, 96] width 30 height 21
click at [1032, 100] on button "含店販" at bounding box center [1038, 96] width 30 height 21
click at [1062, 139] on div "全選" at bounding box center [1062, 139] width 35 height 17
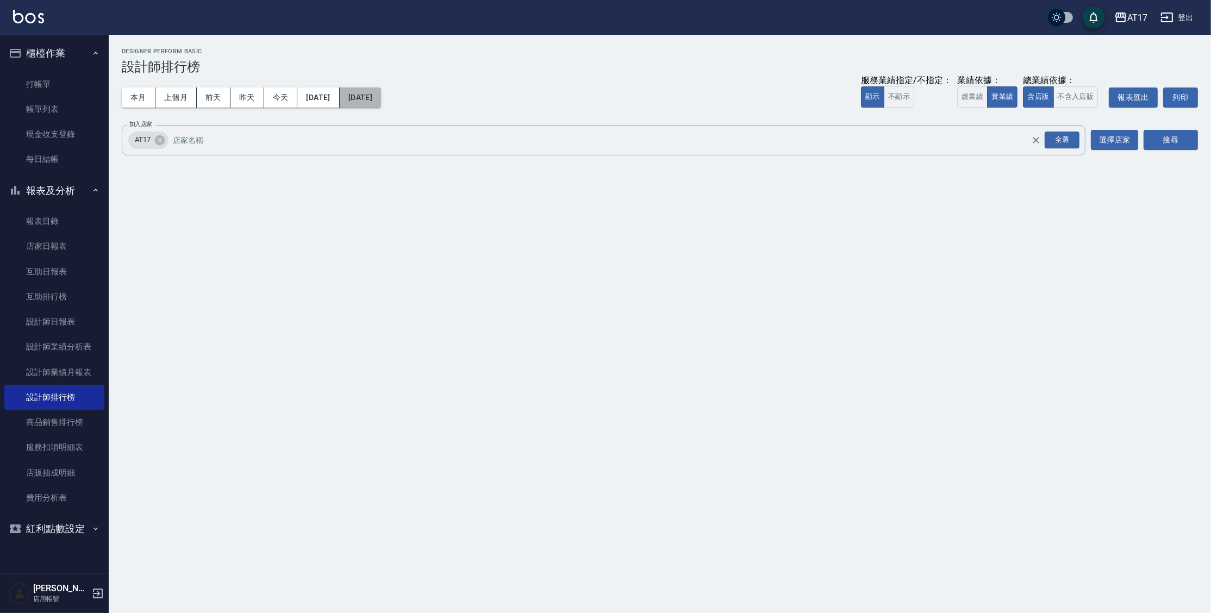
click at [381, 98] on button "[DATE]" at bounding box center [360, 98] width 41 height 20
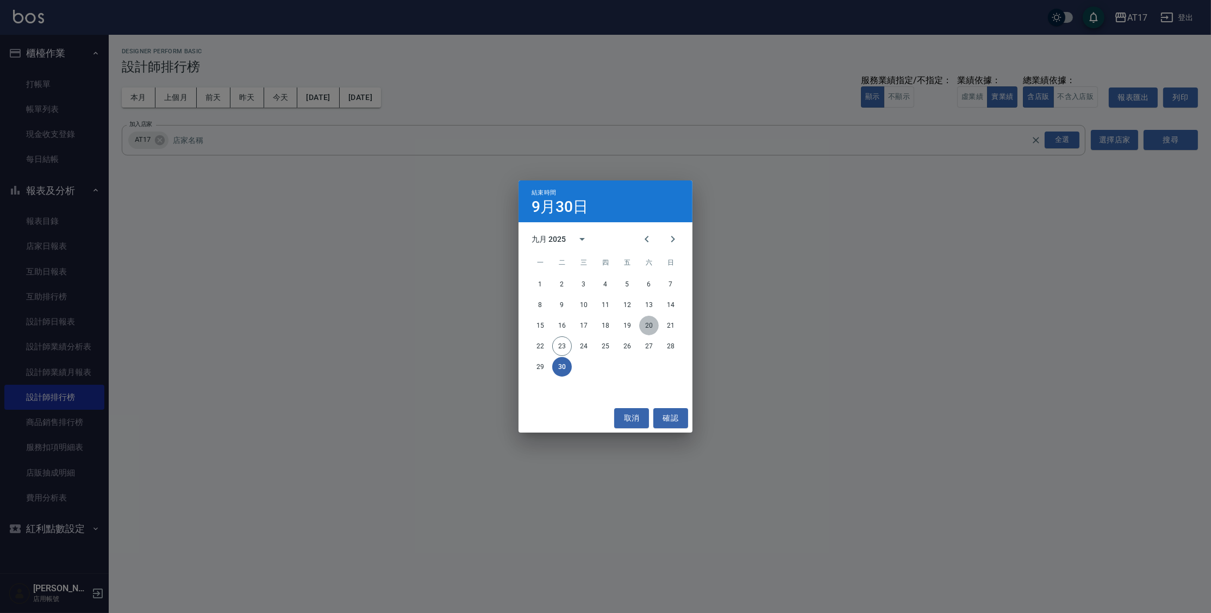
click at [655, 325] on button "20" at bounding box center [649, 326] width 20 height 20
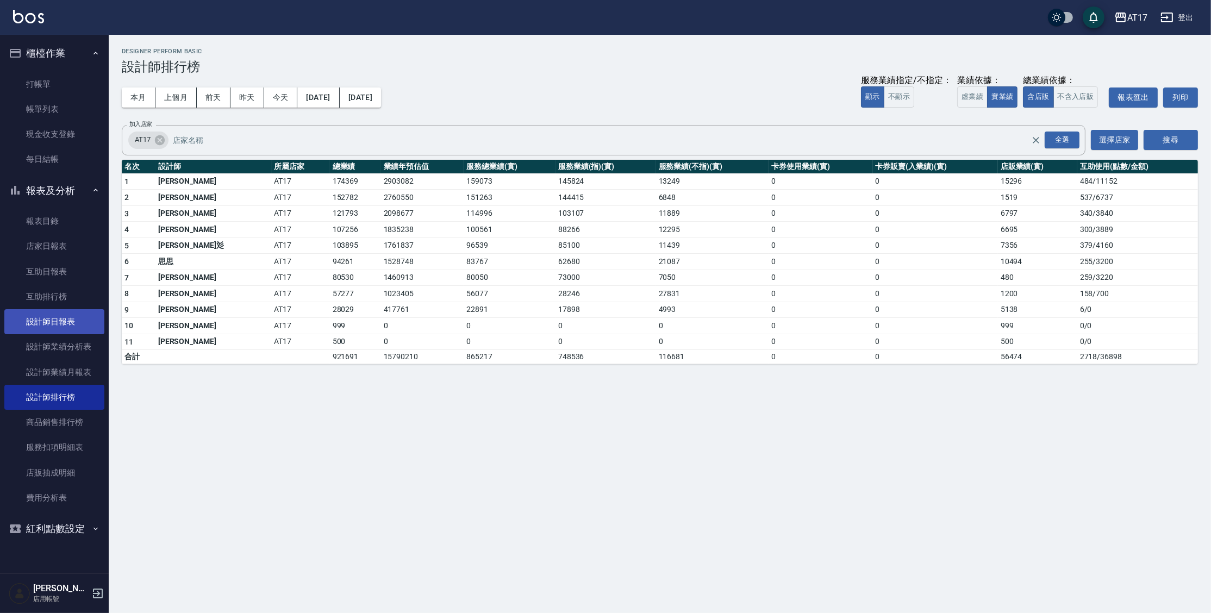
click at [38, 316] on link "設計師日報表" at bounding box center [54, 321] width 100 height 25
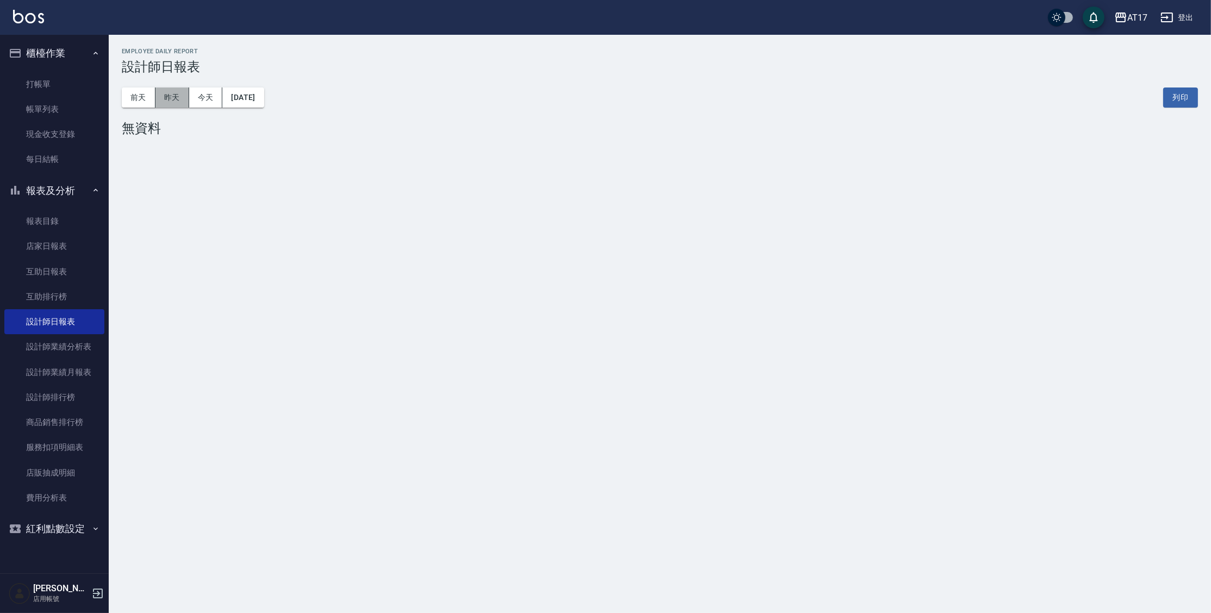
click at [175, 97] on button "昨天" at bounding box center [172, 98] width 34 height 20
